Goal: Information Seeking & Learning: Learn about a topic

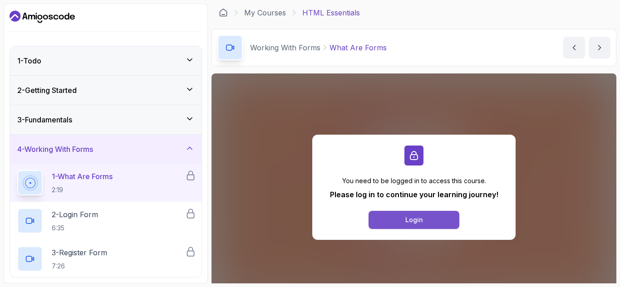
click at [419, 222] on div "Login" at bounding box center [414, 220] width 18 height 9
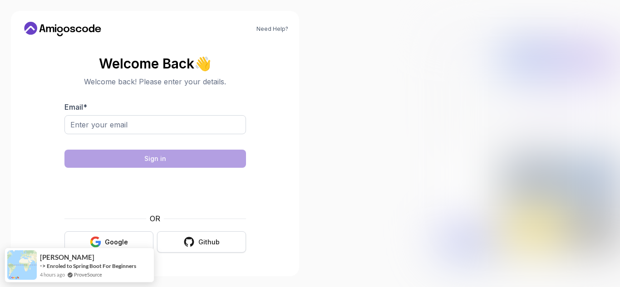
click at [188, 239] on icon "button" at bounding box center [189, 242] width 10 height 10
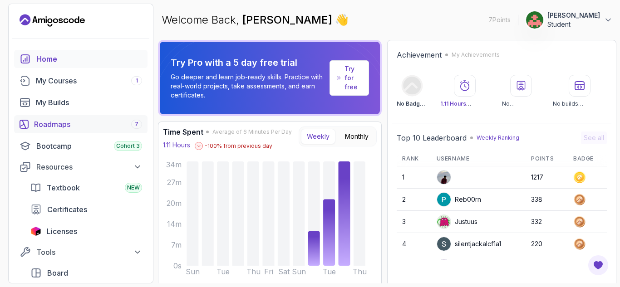
click at [46, 130] on link "Roadmaps 7" at bounding box center [80, 124] width 133 height 18
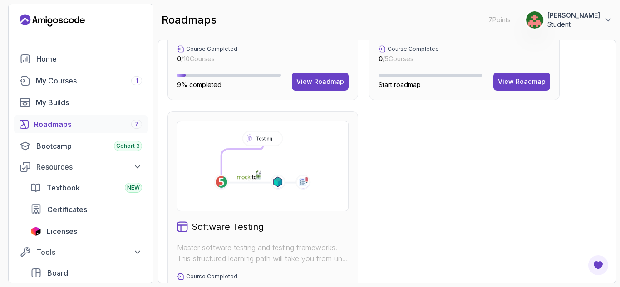
scroll to position [676, 0]
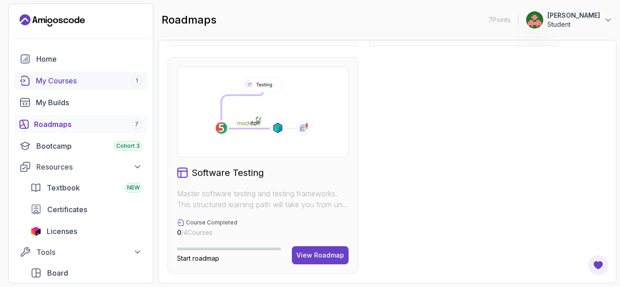
click at [59, 84] on div "My Courses 1" at bounding box center [89, 80] width 106 height 11
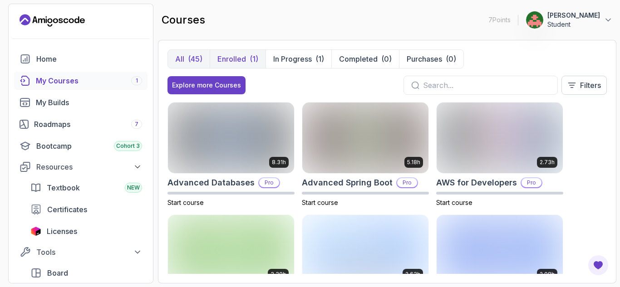
click at [227, 57] on p "Enrolled" at bounding box center [231, 59] width 29 height 11
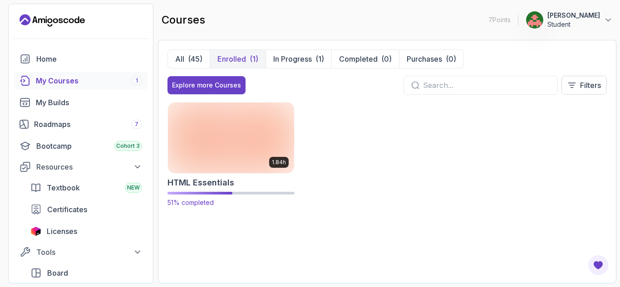
click at [241, 146] on img at bounding box center [231, 138] width 133 height 74
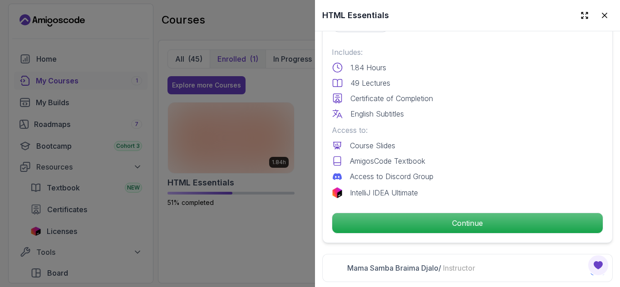
scroll to position [226, 0]
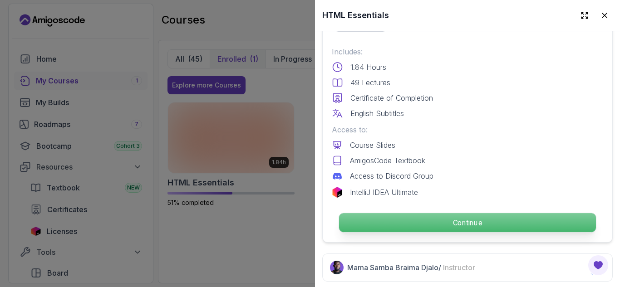
click at [576, 222] on p "Continue" at bounding box center [467, 222] width 257 height 19
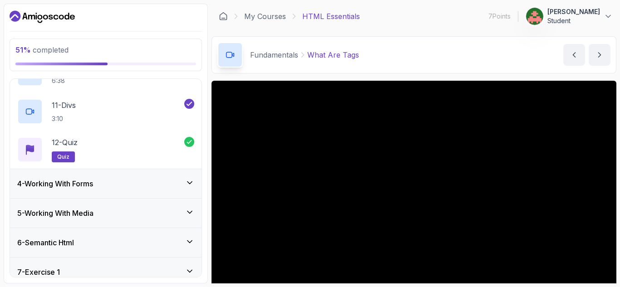
scroll to position [469, 0]
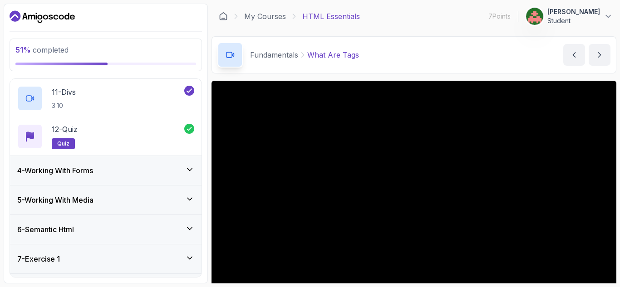
click at [49, 171] on h3 "4 - Working With Forms" at bounding box center [55, 170] width 76 height 11
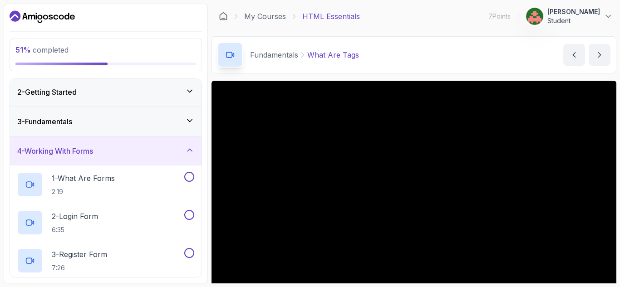
scroll to position [44, 0]
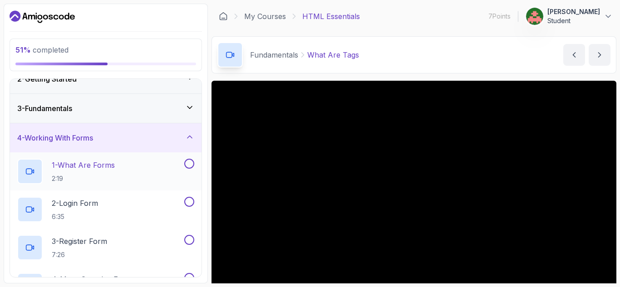
click at [66, 165] on p "1 - What Are Forms" at bounding box center [83, 165] width 63 height 11
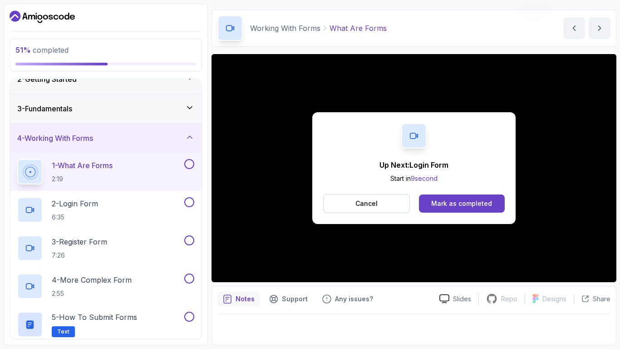
scroll to position [88, 0]
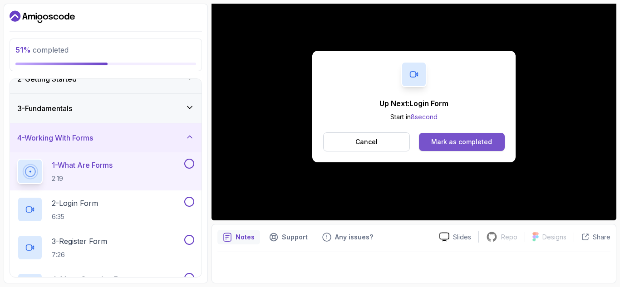
click at [468, 138] on div "Mark as completed" at bounding box center [461, 142] width 61 height 9
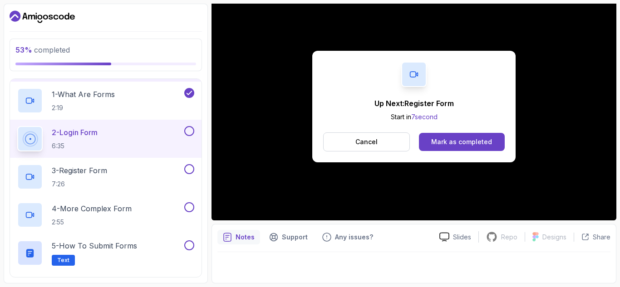
scroll to position [117, 0]
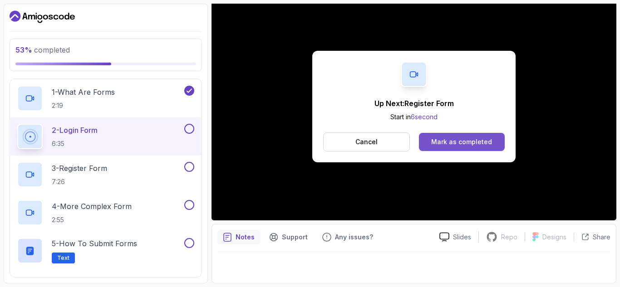
click at [470, 143] on div "Mark as completed" at bounding box center [461, 142] width 61 height 9
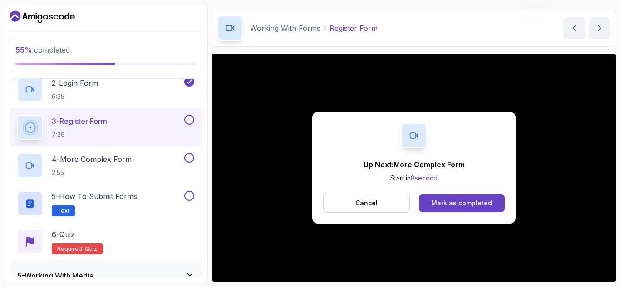
scroll to position [88, 0]
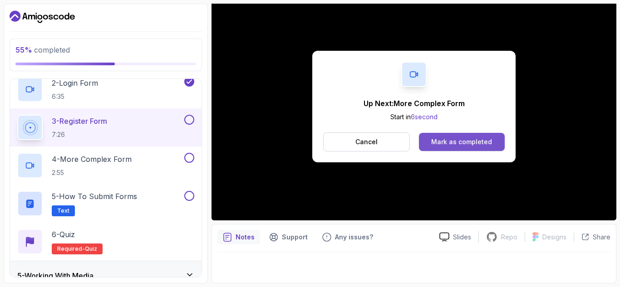
click at [468, 141] on div "Mark as completed" at bounding box center [461, 142] width 61 height 9
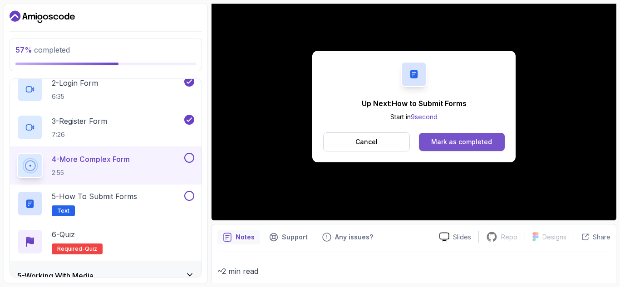
click at [446, 145] on div "Mark as completed" at bounding box center [461, 142] width 61 height 9
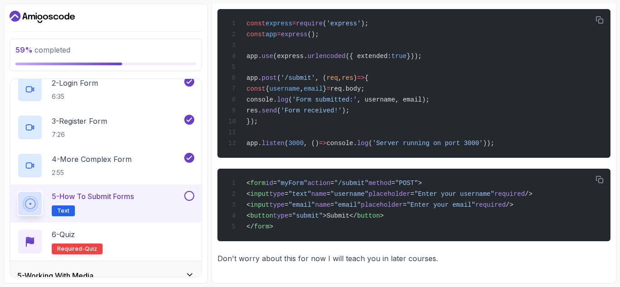
scroll to position [734, 0]
click at [188, 196] on button at bounding box center [189, 196] width 10 height 10
click at [156, 242] on div "6 - Quiz Required- quiz" at bounding box center [105, 241] width 177 height 25
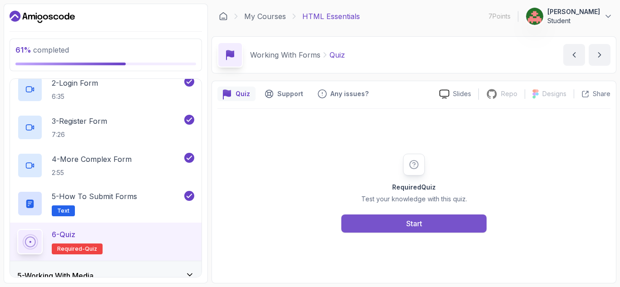
click at [453, 224] on button "Start" at bounding box center [413, 224] width 145 height 18
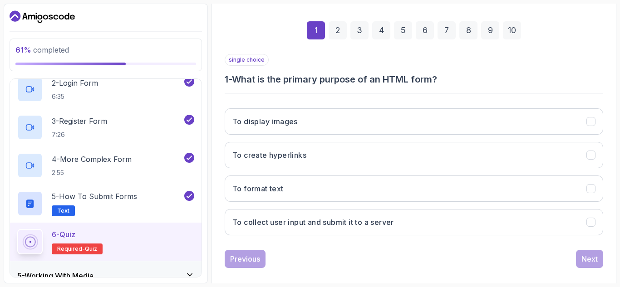
scroll to position [133, 0]
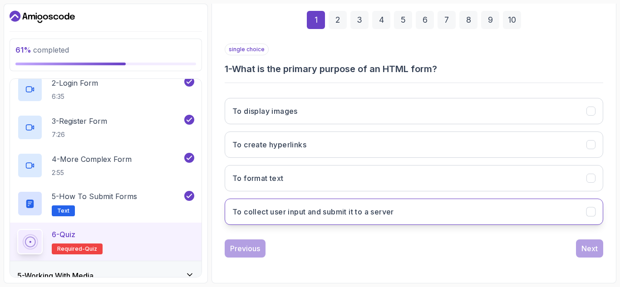
click at [374, 208] on h3 "To collect user input and submit it to a server" at bounding box center [313, 212] width 162 height 11
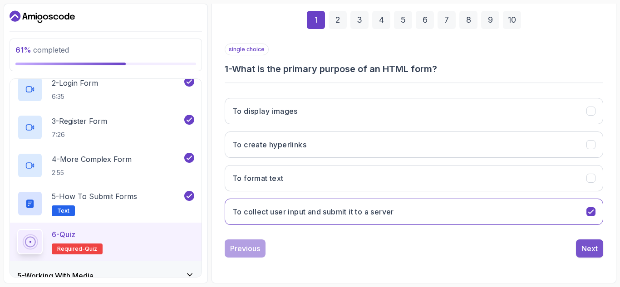
click at [587, 249] on div "Next" at bounding box center [589, 248] width 16 height 11
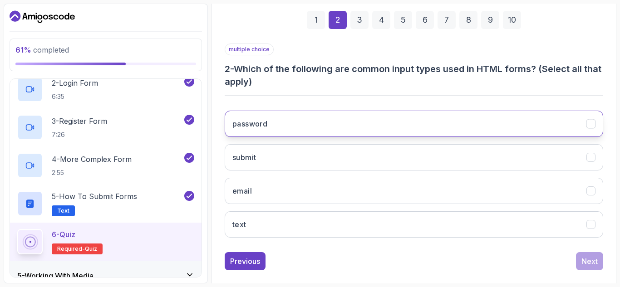
click at [334, 133] on button "password" at bounding box center [414, 124] width 379 height 26
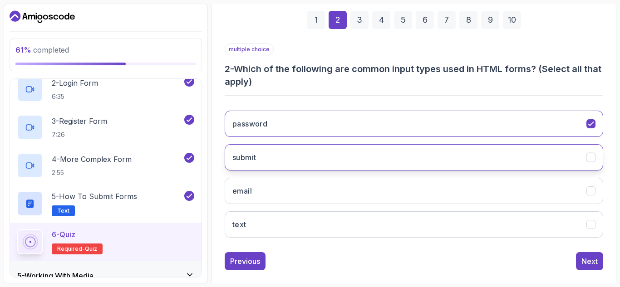
click at [339, 155] on button "submit" at bounding box center [414, 157] width 379 height 26
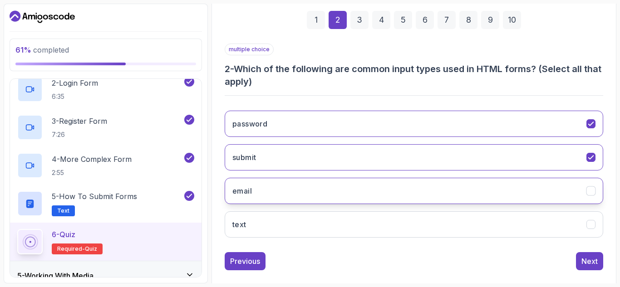
click at [351, 201] on button "email" at bounding box center [414, 191] width 379 height 26
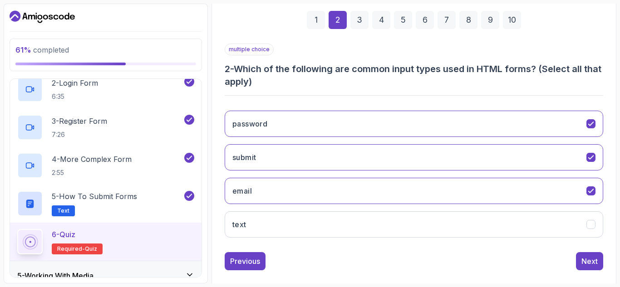
click at [374, 248] on div "multiple choice 2 - Which of the following are common input types used in HTML …" at bounding box center [414, 157] width 379 height 227
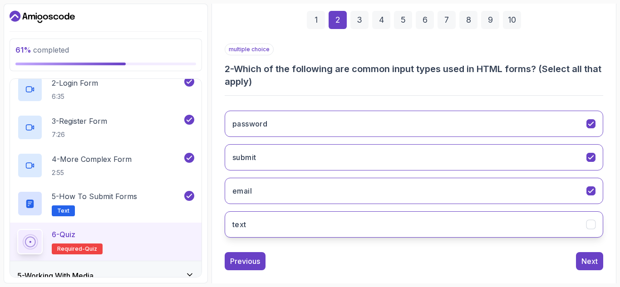
click at [366, 236] on button "text" at bounding box center [414, 225] width 379 height 26
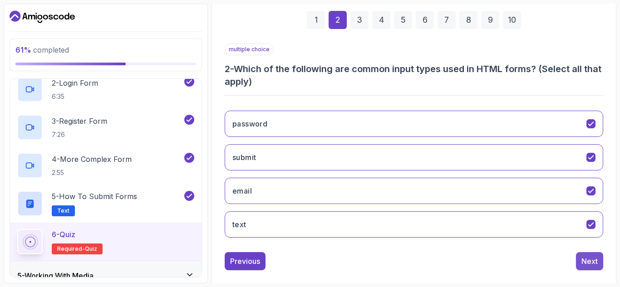
click at [591, 261] on div "Next" at bounding box center [589, 261] width 16 height 11
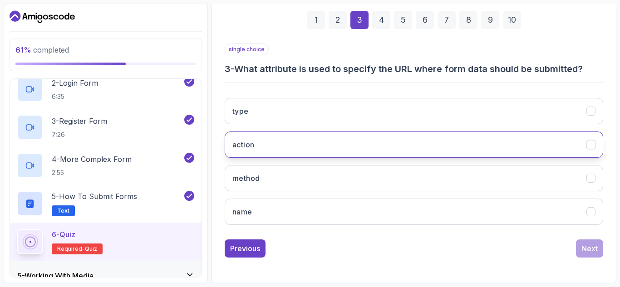
click at [414, 141] on button "action" at bounding box center [414, 145] width 379 height 26
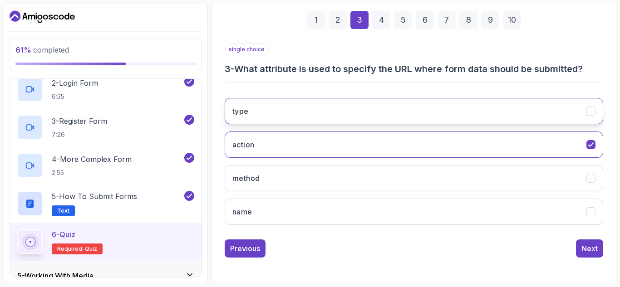
click at [476, 115] on button "type" at bounding box center [414, 111] width 379 height 26
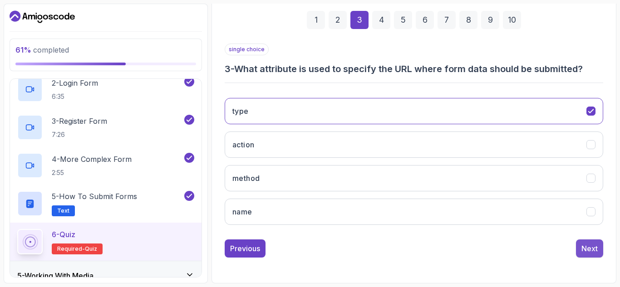
click at [581, 256] on button "Next" at bounding box center [589, 249] width 27 height 18
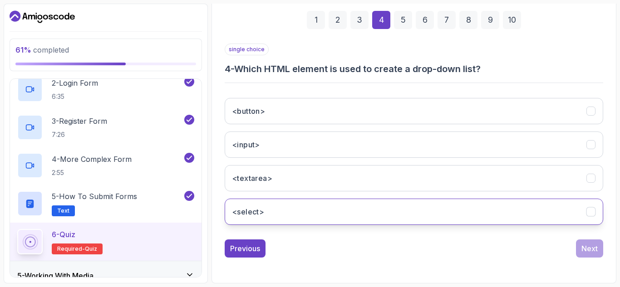
click at [434, 218] on button "<select>" at bounding box center [414, 212] width 379 height 26
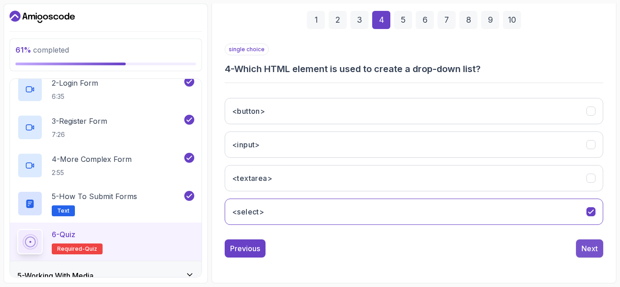
click at [585, 247] on div "Next" at bounding box center [589, 248] width 16 height 11
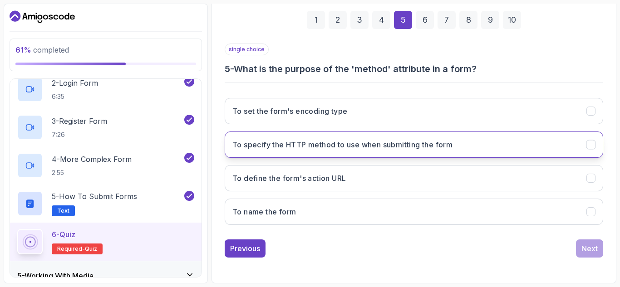
click at [289, 156] on button "To specify the HTTP method to use when submitting the form" at bounding box center [414, 145] width 379 height 26
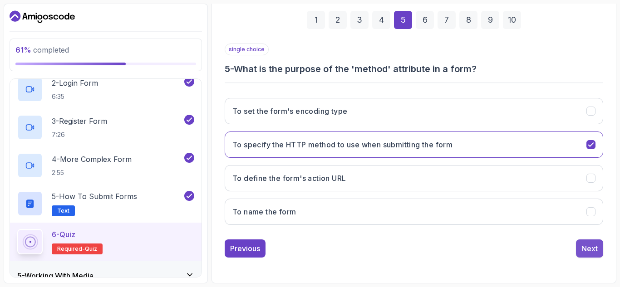
click at [591, 255] on button "Next" at bounding box center [589, 249] width 27 height 18
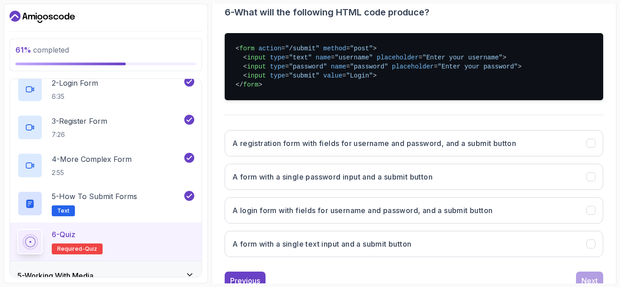
scroll to position [192, 0]
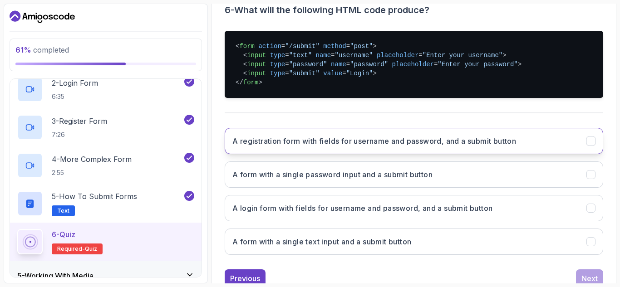
click at [428, 137] on h3 "A registration form with fields for username and password, and a submit button" at bounding box center [374, 141] width 284 height 11
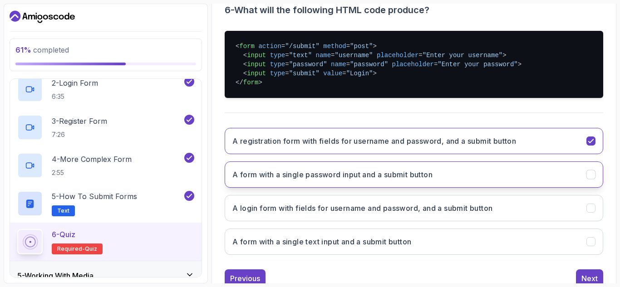
scroll to position [222, 0]
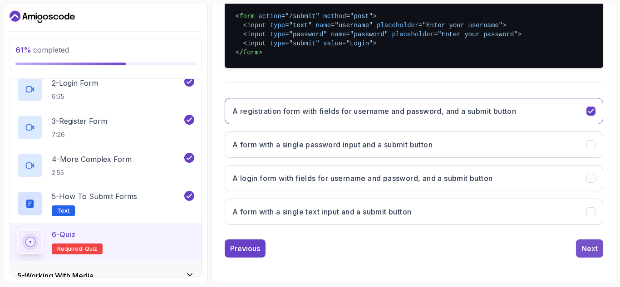
click at [579, 240] on button "Next" at bounding box center [589, 249] width 27 height 18
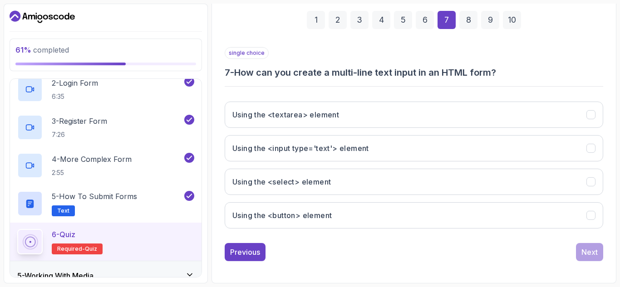
scroll to position [133, 0]
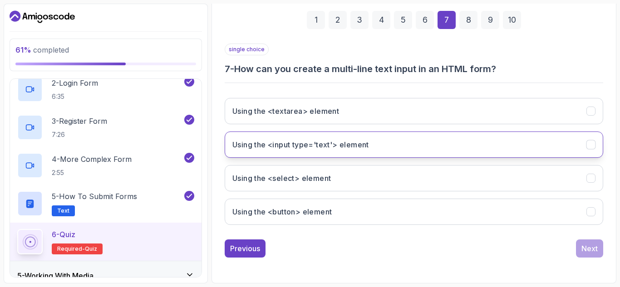
click at [391, 154] on button "Using the <input type='text'> element" at bounding box center [414, 145] width 379 height 26
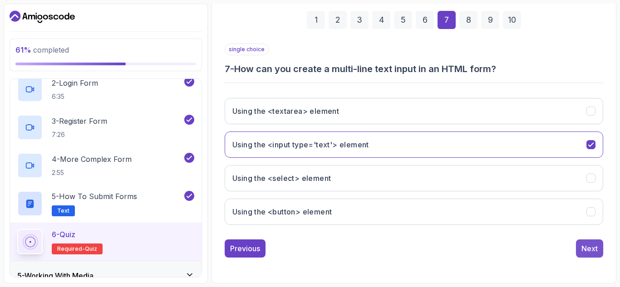
click at [579, 250] on button "Next" at bounding box center [589, 249] width 27 height 18
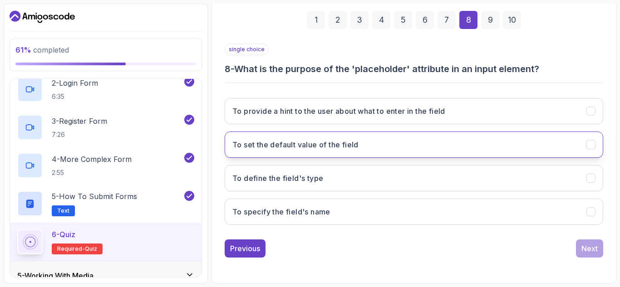
click at [374, 153] on button "To set the default value of the field" at bounding box center [414, 145] width 379 height 26
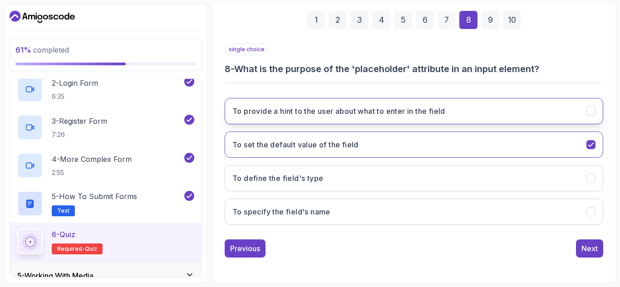
click at [393, 114] on h3 "To provide a hint to the user about what to enter in the field" at bounding box center [338, 111] width 213 height 11
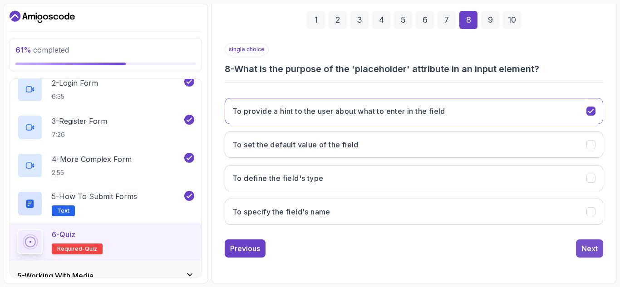
click at [589, 244] on div "Next" at bounding box center [589, 248] width 16 height 11
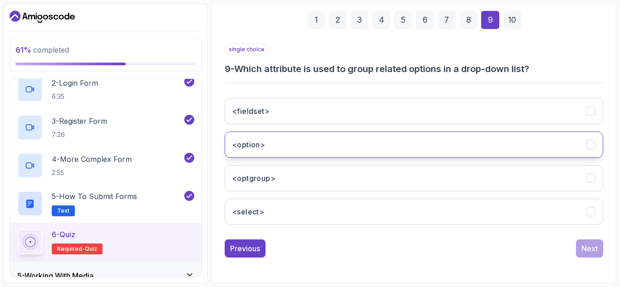
click at [457, 151] on button "<option>" at bounding box center [414, 145] width 379 height 26
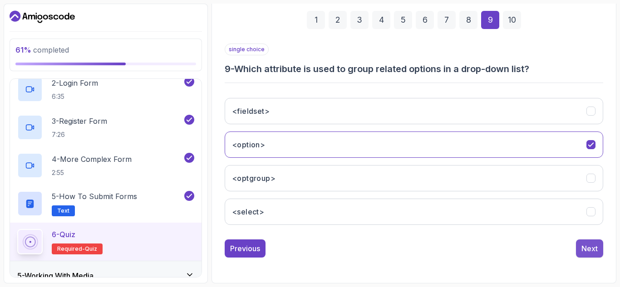
click at [592, 255] on button "Next" at bounding box center [589, 249] width 27 height 18
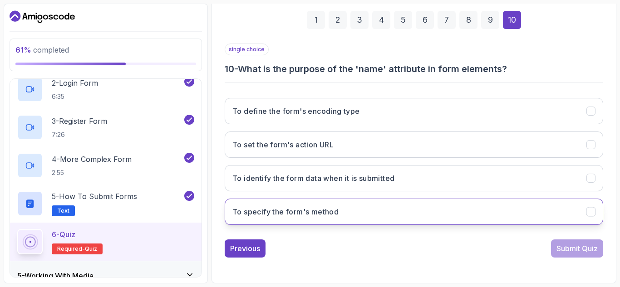
click at [386, 214] on button "To specify the form's method" at bounding box center [414, 212] width 379 height 26
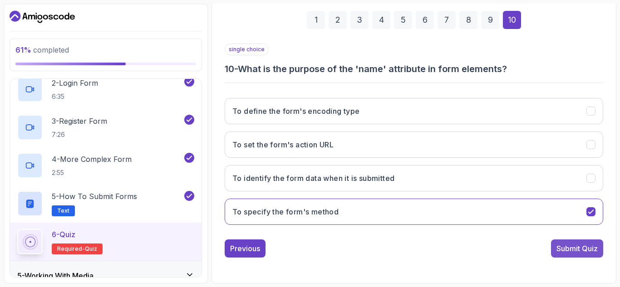
click at [565, 253] on div "Submit Quiz" at bounding box center [577, 248] width 41 height 11
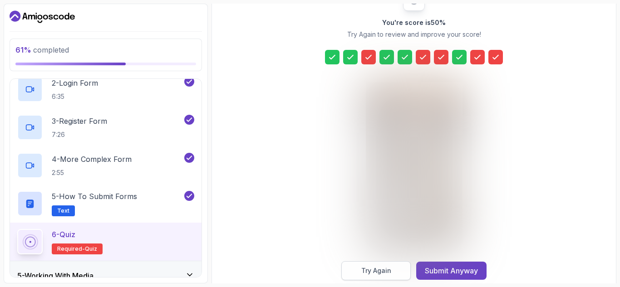
click at [377, 274] on div "Try Again" at bounding box center [376, 270] width 30 height 9
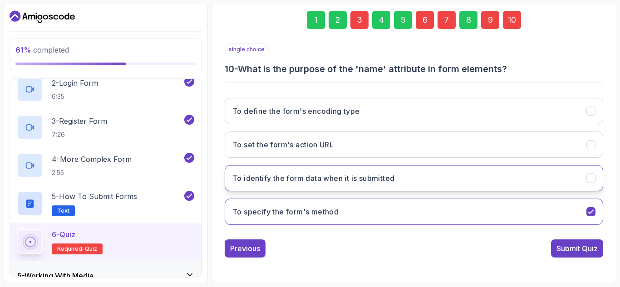
click at [344, 168] on button "To identify the form data when it is submitted" at bounding box center [414, 178] width 379 height 26
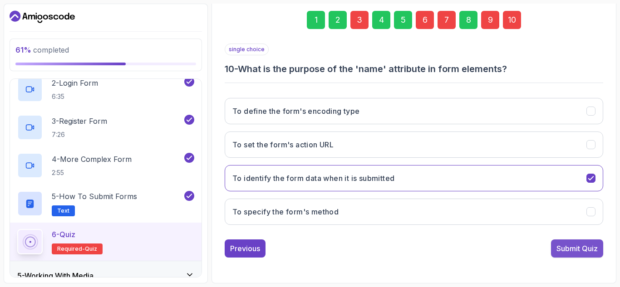
click at [591, 251] on div "Submit Quiz" at bounding box center [577, 248] width 41 height 11
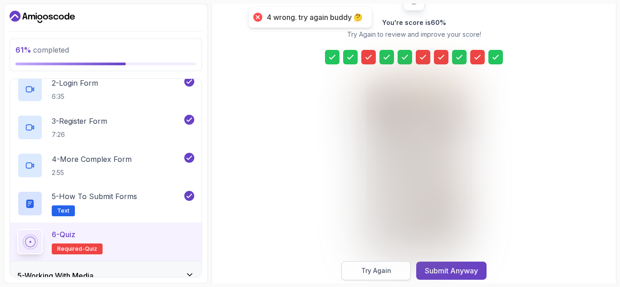
click at [393, 267] on button "Try Again" at bounding box center [375, 270] width 69 height 19
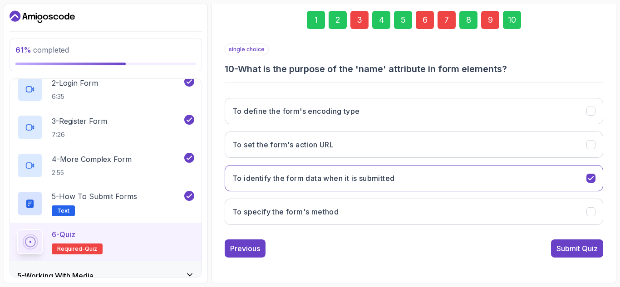
click at [492, 15] on div "9" at bounding box center [490, 20] width 18 height 18
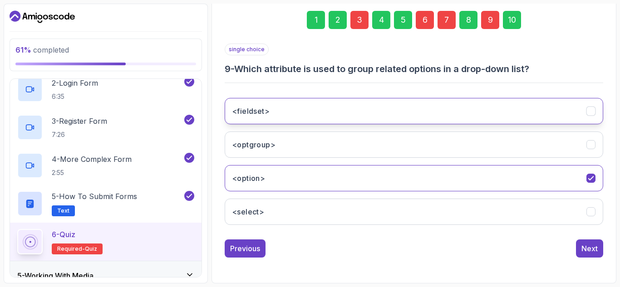
click at [314, 115] on button "<fieldset>" at bounding box center [414, 111] width 379 height 26
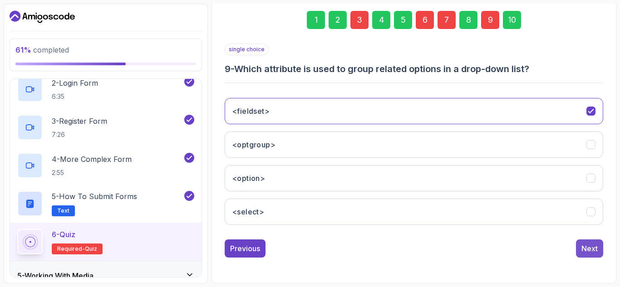
click at [595, 246] on div "Next" at bounding box center [589, 248] width 16 height 11
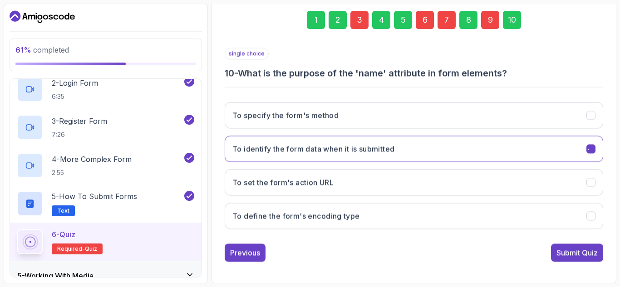
click at [595, 247] on div "Submit Quiz" at bounding box center [577, 252] width 41 height 11
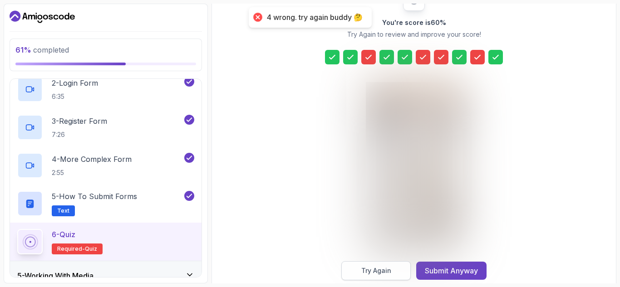
click at [389, 269] on div "Try Again" at bounding box center [376, 270] width 30 height 9
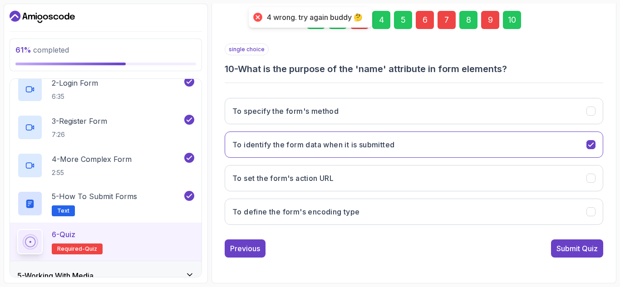
click at [489, 19] on div "9" at bounding box center [490, 20] width 18 height 18
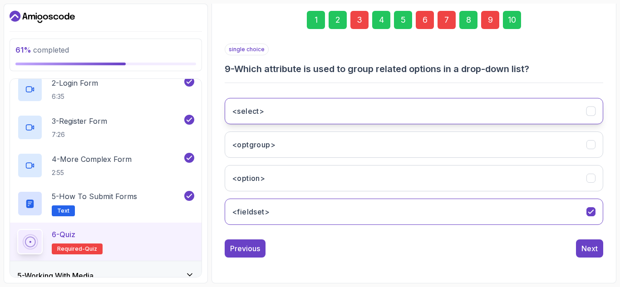
click at [319, 109] on button "<select>" at bounding box center [414, 111] width 379 height 26
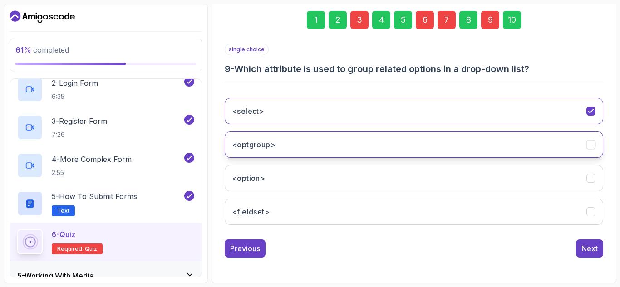
click at [339, 145] on button "<optgroup>" at bounding box center [414, 145] width 379 height 26
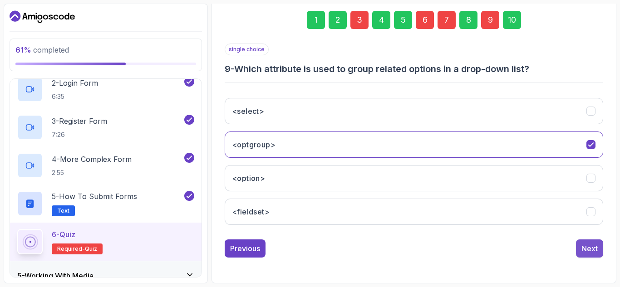
click at [590, 246] on div "Next" at bounding box center [589, 248] width 16 height 11
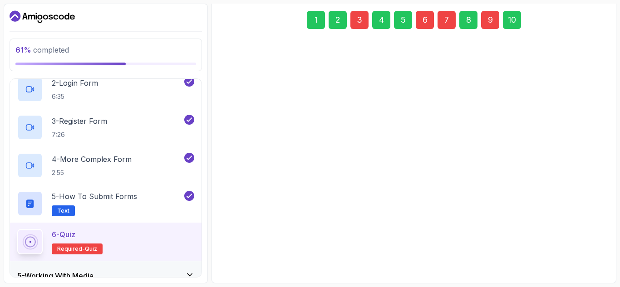
click at [590, 246] on div "Submit Quiz" at bounding box center [577, 248] width 41 height 11
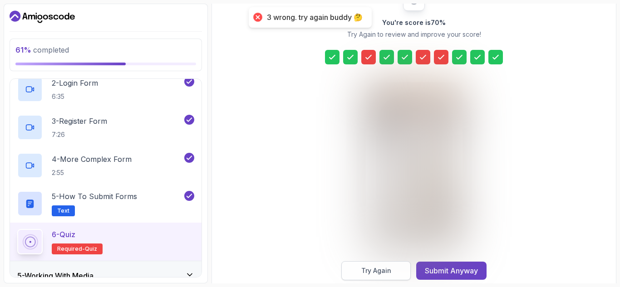
click at [394, 272] on button "Try Again" at bounding box center [375, 270] width 69 height 19
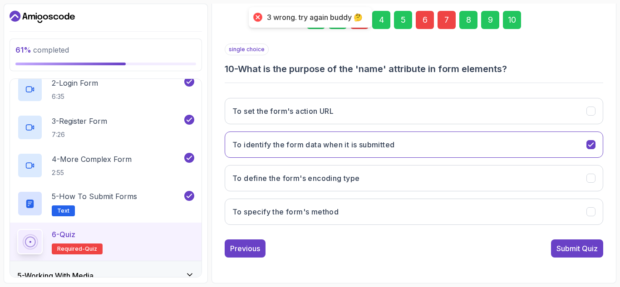
click at [358, 26] on div "3 wrong. try again buddy 🤔" at bounding box center [310, 17] width 123 height 20
click at [358, 30] on div "1 2 3 4 5 6 7 8 9 10" at bounding box center [414, 19] width 379 height 47
click at [358, 27] on div "3 wrong. try again buddy 🤔" at bounding box center [310, 17] width 123 height 20
click at [358, 28] on div "3" at bounding box center [359, 20] width 18 height 18
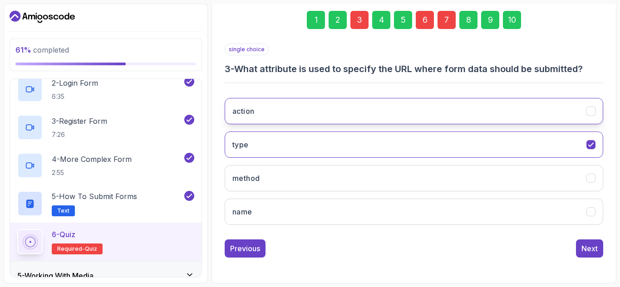
click at [308, 113] on button "action" at bounding box center [414, 111] width 379 height 26
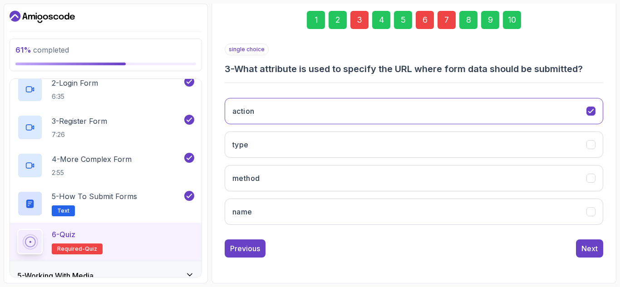
click at [423, 26] on div "6" at bounding box center [425, 20] width 18 height 18
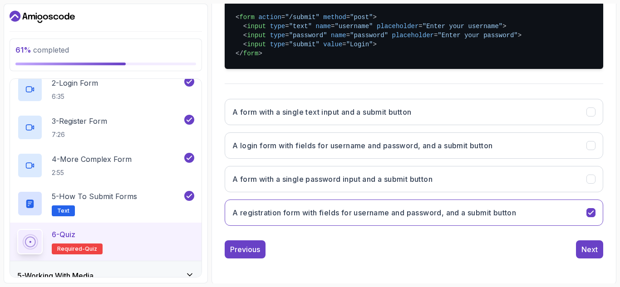
scroll to position [222, 0]
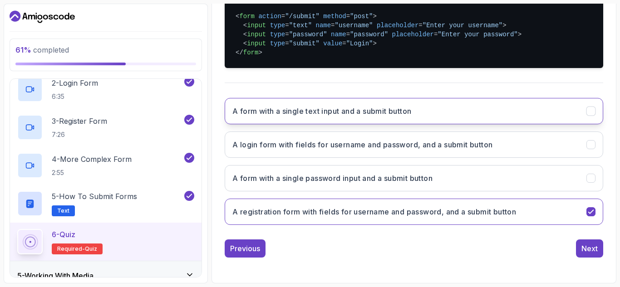
click at [405, 117] on button "A form with a single text input and a submit button" at bounding box center [414, 111] width 379 height 26
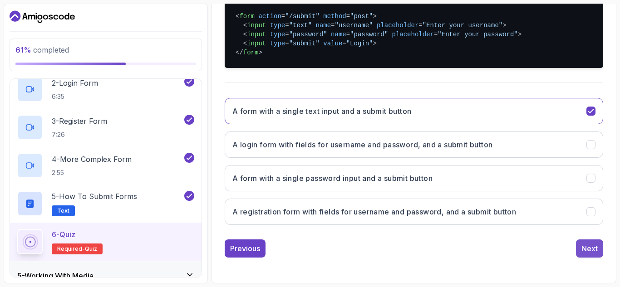
click at [591, 247] on div "Next" at bounding box center [589, 248] width 16 height 11
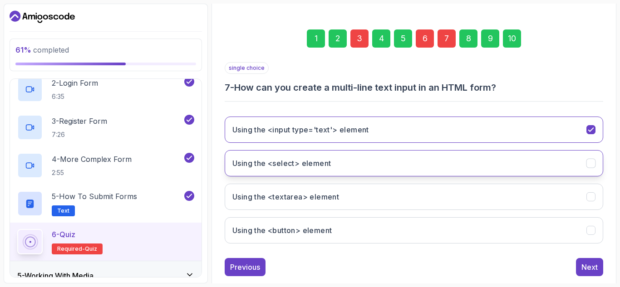
scroll to position [133, 0]
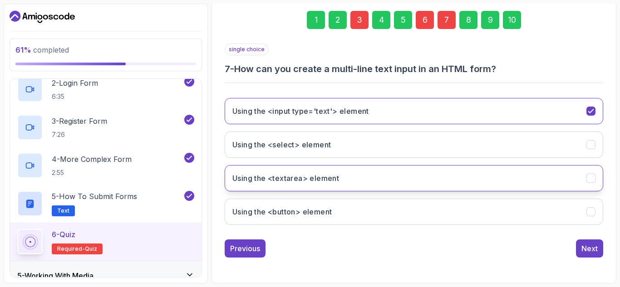
click at [488, 182] on button "Using the <textarea> element" at bounding box center [414, 178] width 379 height 26
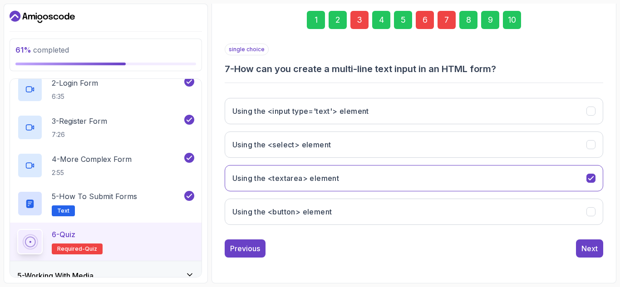
click at [505, 24] on div "10" at bounding box center [512, 20] width 18 height 18
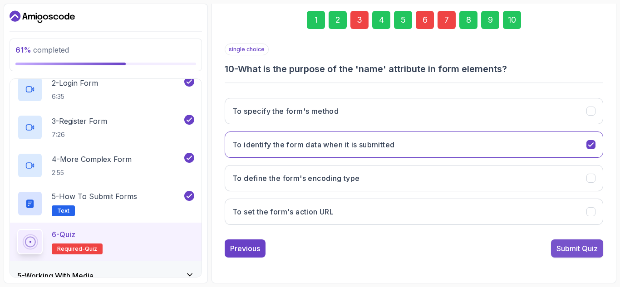
click at [580, 251] on div "Submit Quiz" at bounding box center [577, 248] width 41 height 11
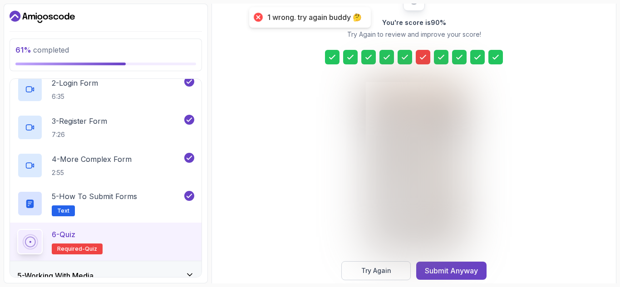
click at [422, 60] on icon at bounding box center [423, 57] width 9 height 9
click at [375, 260] on div at bounding box center [414, 168] width 96 height 186
click at [386, 261] on div at bounding box center [414, 168] width 96 height 186
click at [387, 265] on button "Try Again" at bounding box center [375, 270] width 69 height 19
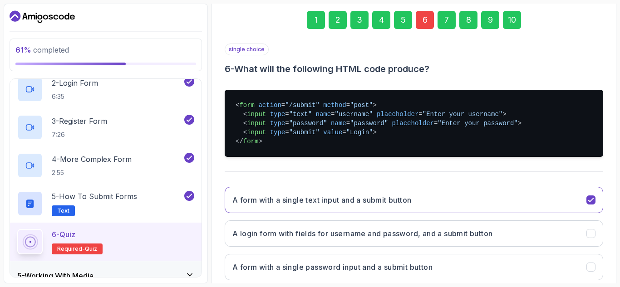
click at [427, 23] on div "6" at bounding box center [425, 20] width 18 height 18
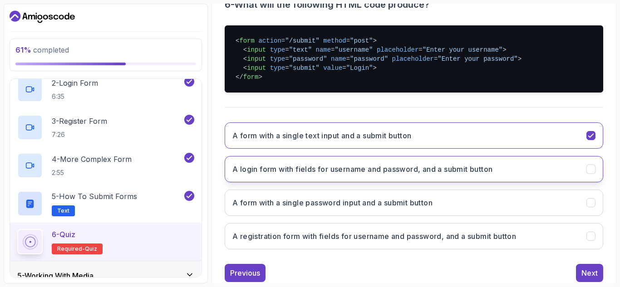
scroll to position [222, 0]
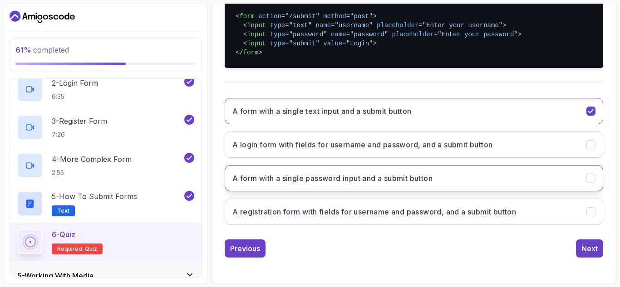
click at [407, 184] on button "A form with a single password input and a submit button" at bounding box center [414, 178] width 379 height 26
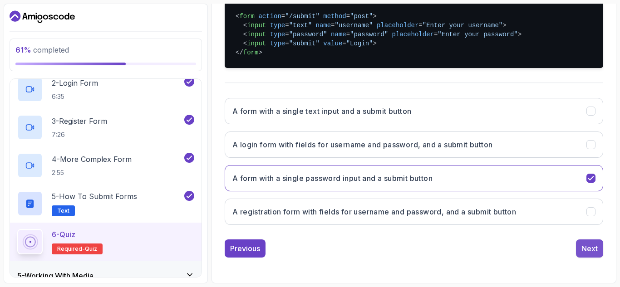
click at [586, 253] on div "Next" at bounding box center [589, 248] width 16 height 11
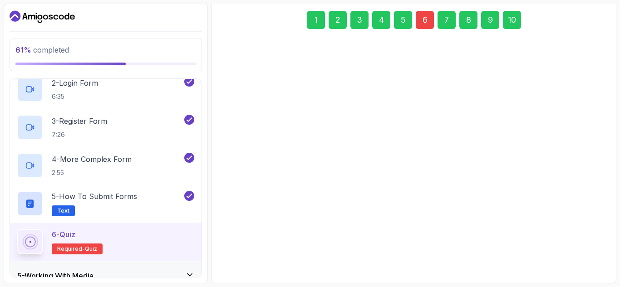
scroll to position [133, 0]
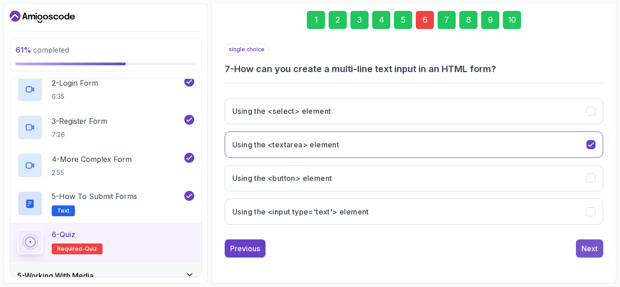
click at [591, 248] on div "Next" at bounding box center [589, 248] width 16 height 11
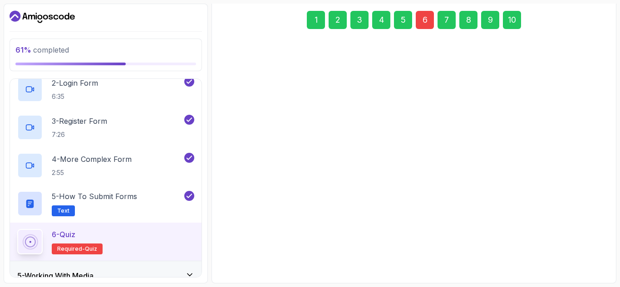
click at [591, 248] on div "Next" at bounding box center [589, 248] width 16 height 11
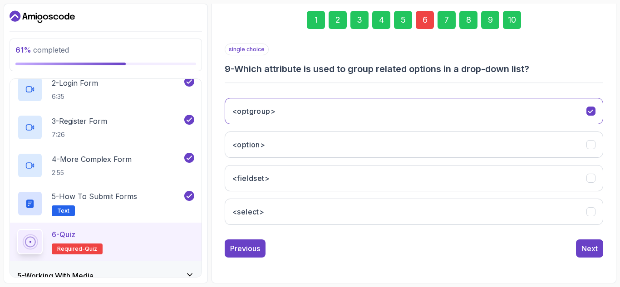
click at [591, 248] on div "Next" at bounding box center [589, 248] width 16 height 11
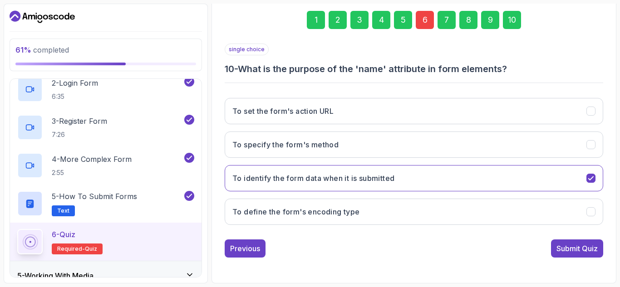
click at [591, 248] on div "Submit Quiz" at bounding box center [577, 248] width 41 height 11
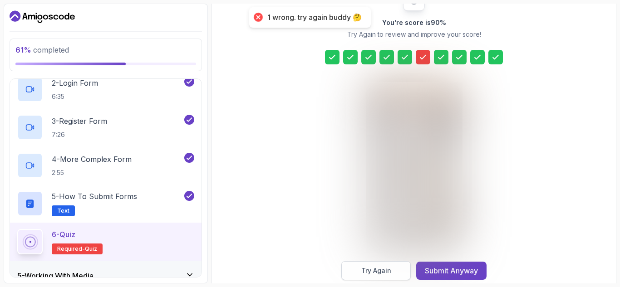
click at [384, 271] on div "Try Again" at bounding box center [376, 270] width 30 height 9
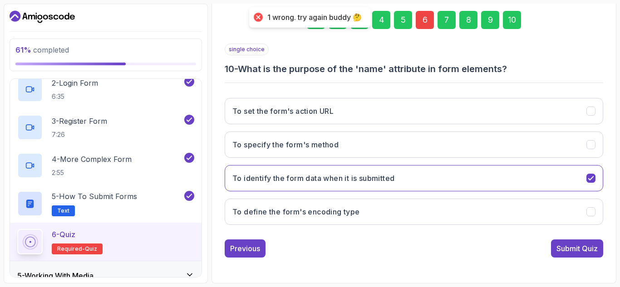
click at [428, 22] on div "6" at bounding box center [425, 20] width 18 height 18
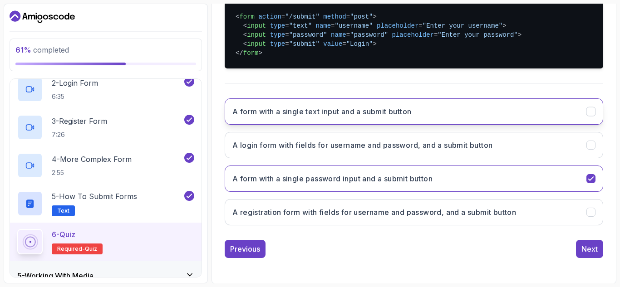
scroll to position [222, 0]
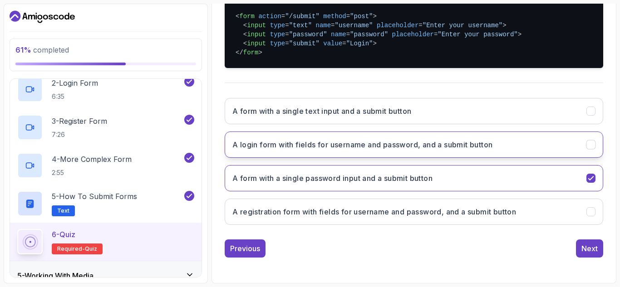
click at [368, 148] on h3 "A login form with fields for username and password, and a submit button" at bounding box center [362, 144] width 260 height 11
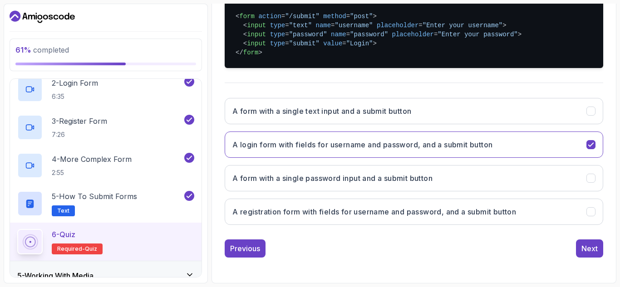
scroll to position [0, 0]
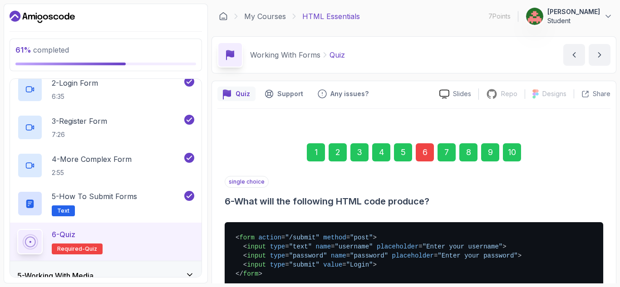
click at [506, 151] on div "10" at bounding box center [512, 152] width 18 height 18
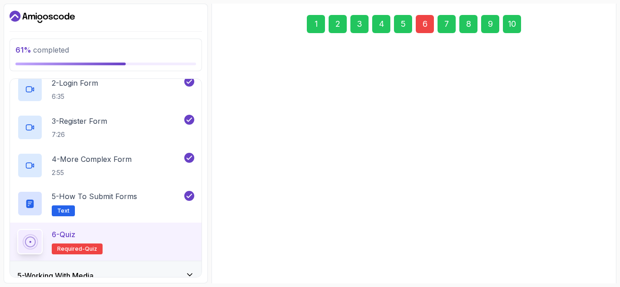
scroll to position [133, 0]
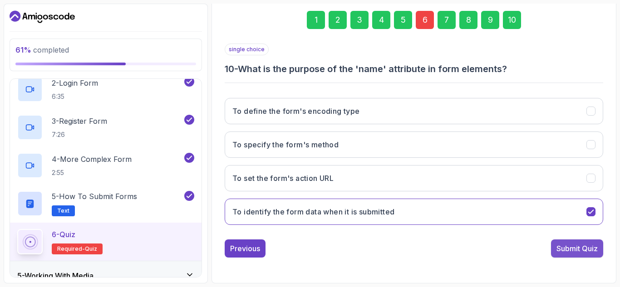
click at [590, 247] on div "Submit Quiz" at bounding box center [577, 248] width 41 height 11
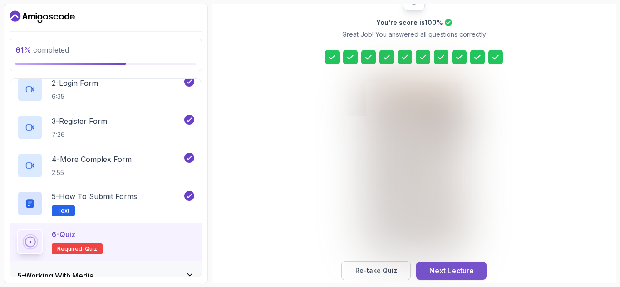
click at [461, 271] on div "Next Lecture" at bounding box center [451, 271] width 44 height 11
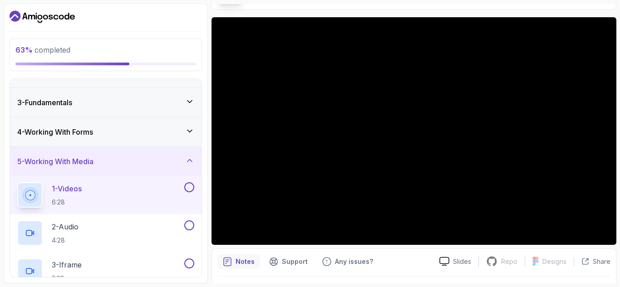
scroll to position [49, 0]
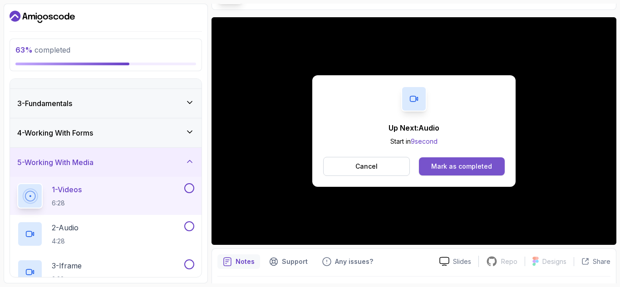
click at [465, 166] on div "Mark as completed" at bounding box center [461, 166] width 61 height 9
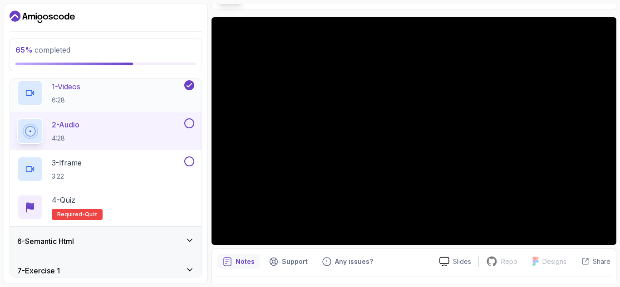
scroll to position [153, 0]
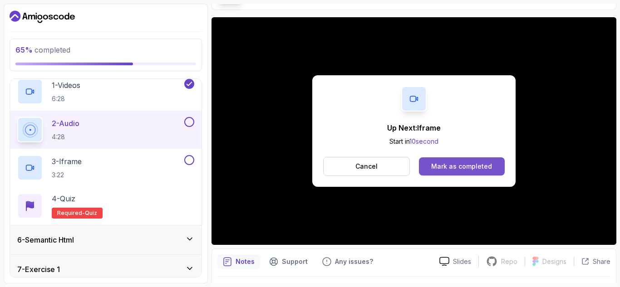
click at [458, 166] on div "Mark as completed" at bounding box center [461, 166] width 61 height 9
